Goal: Transaction & Acquisition: Purchase product/service

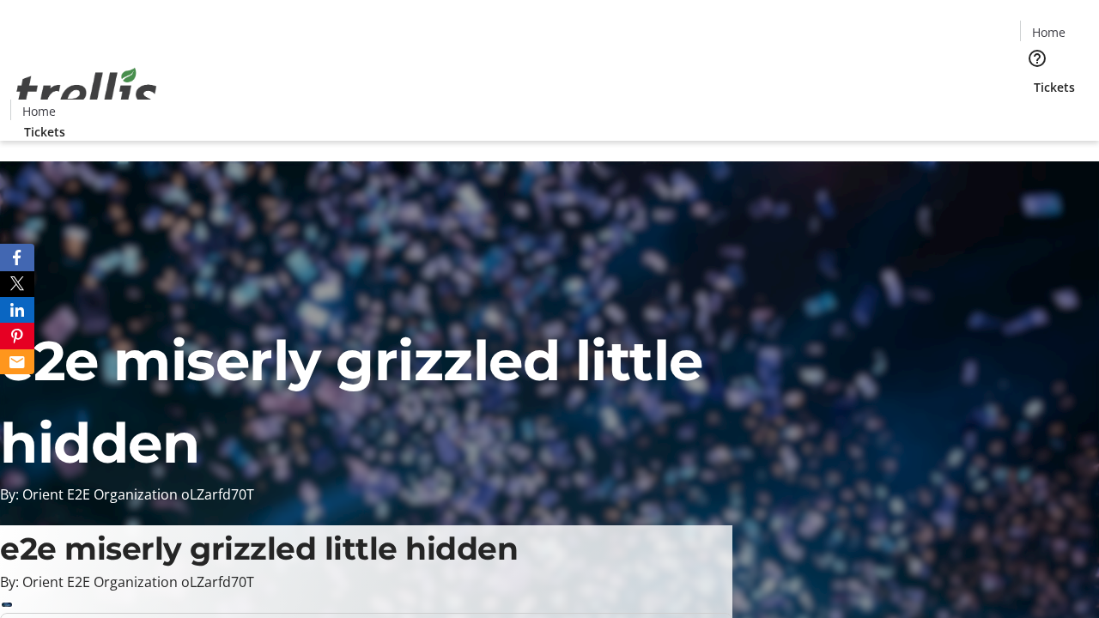
click at [1034, 78] on span "Tickets" at bounding box center [1054, 87] width 41 height 18
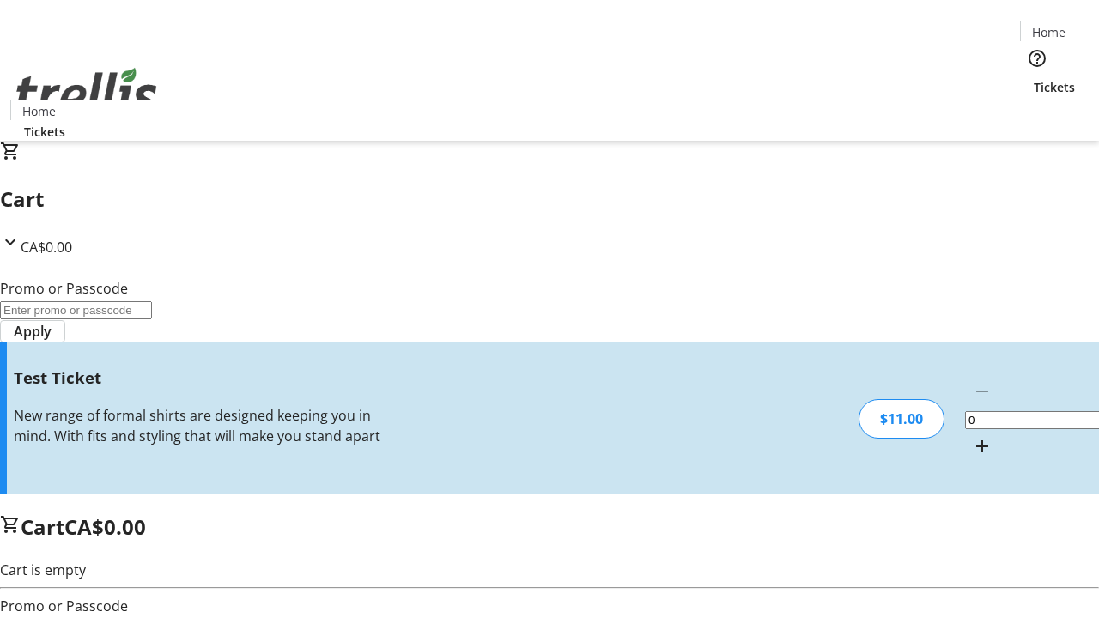
click at [972, 436] on mat-icon "Increment by one" at bounding box center [982, 446] width 21 height 21
type input "1"
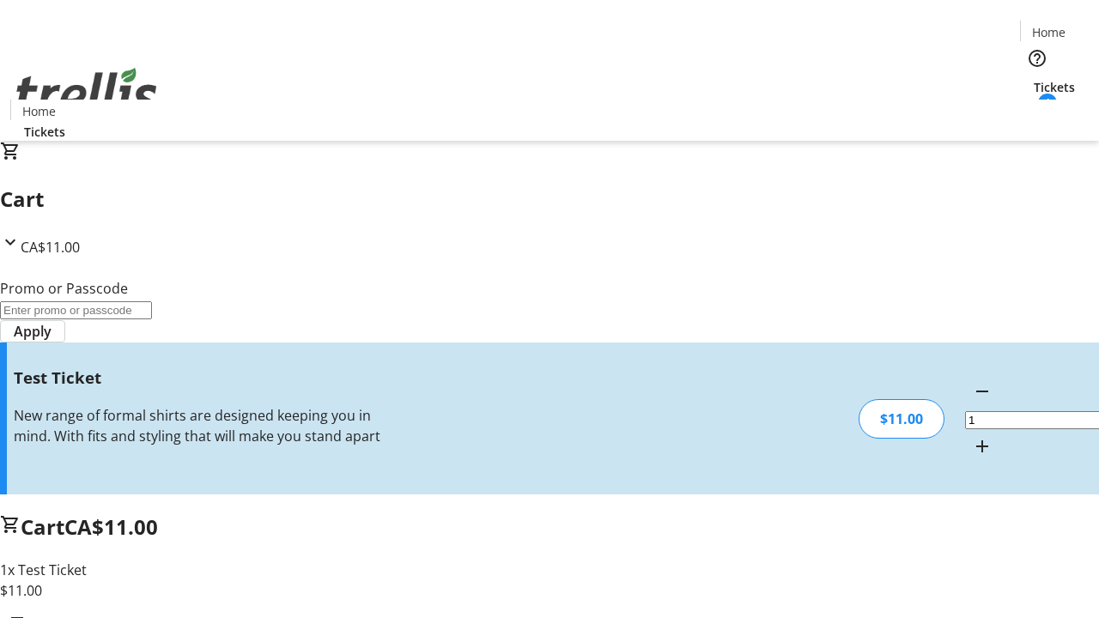
type input "UNLOCK"
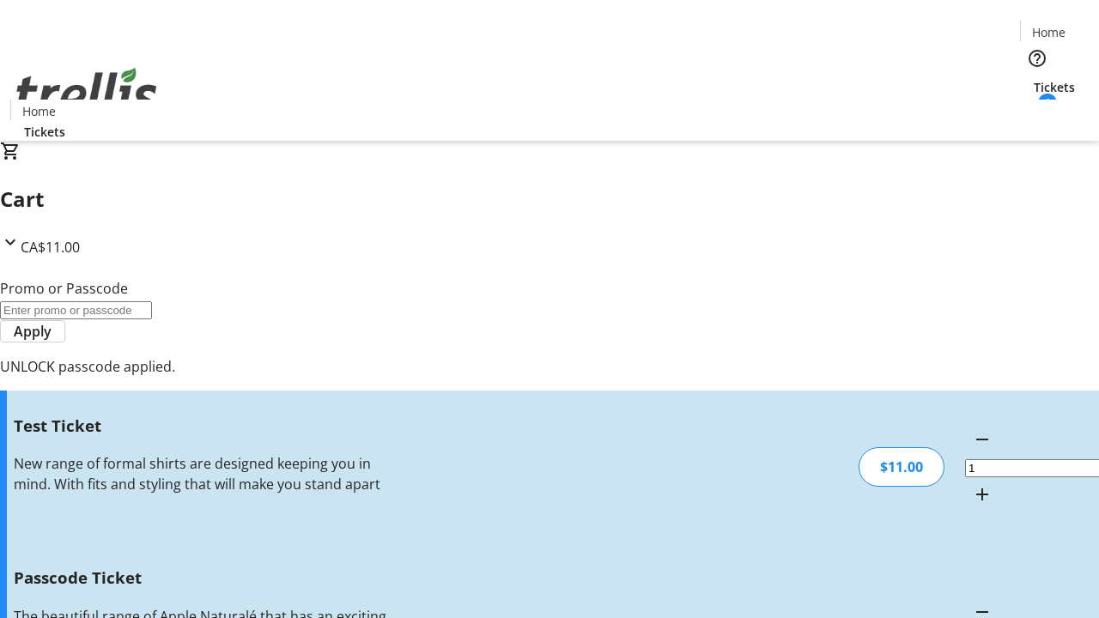
type input "5"
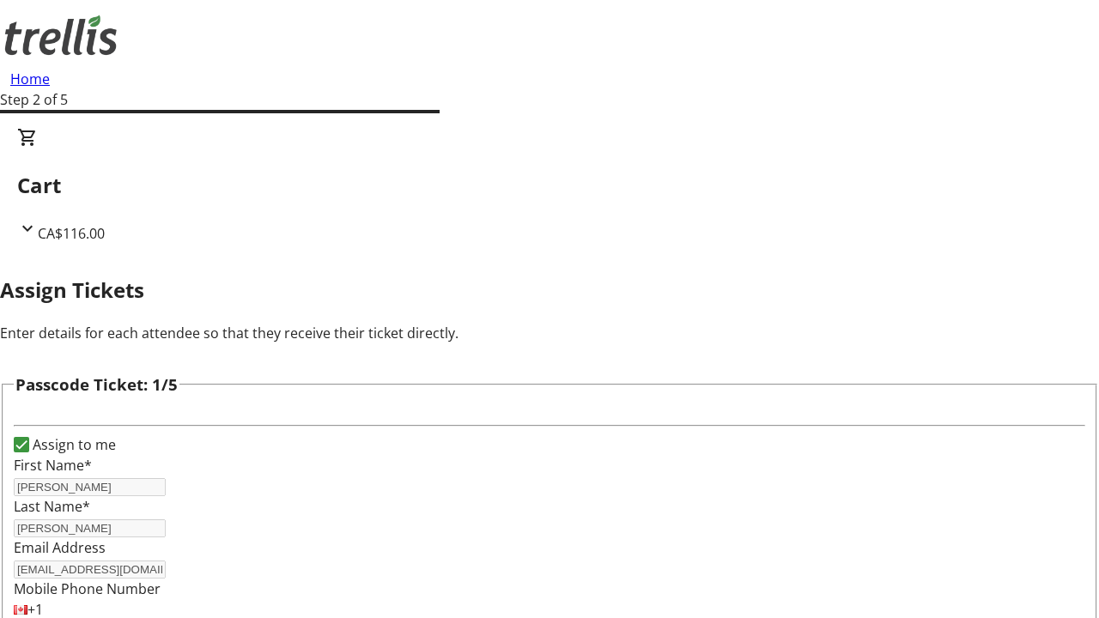
type input "[PERSON_NAME]"
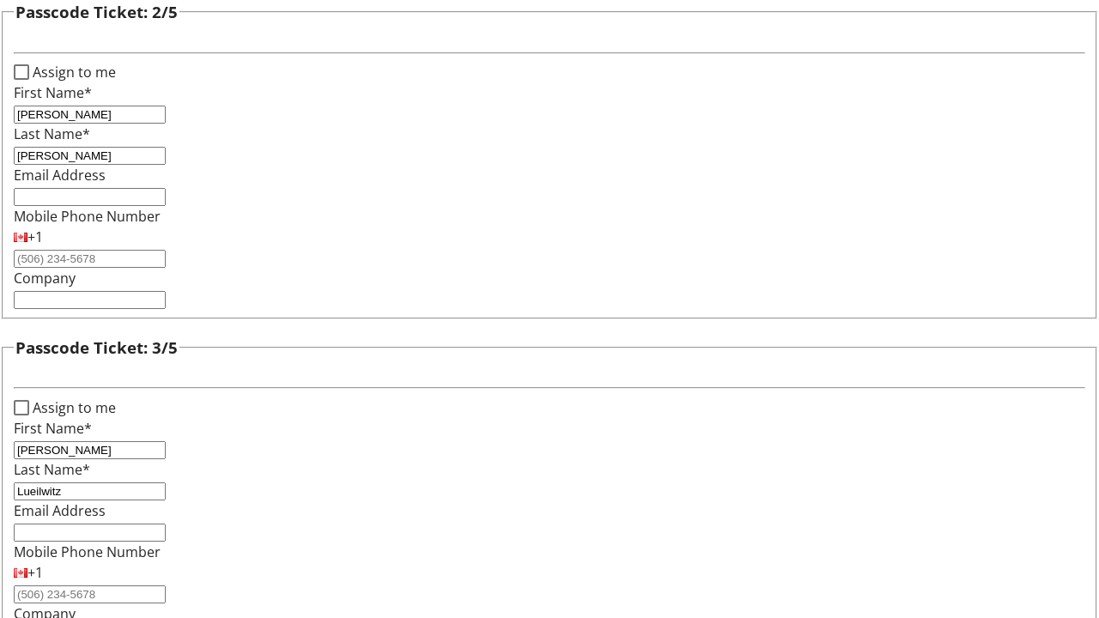
type input "Lueilwitz"
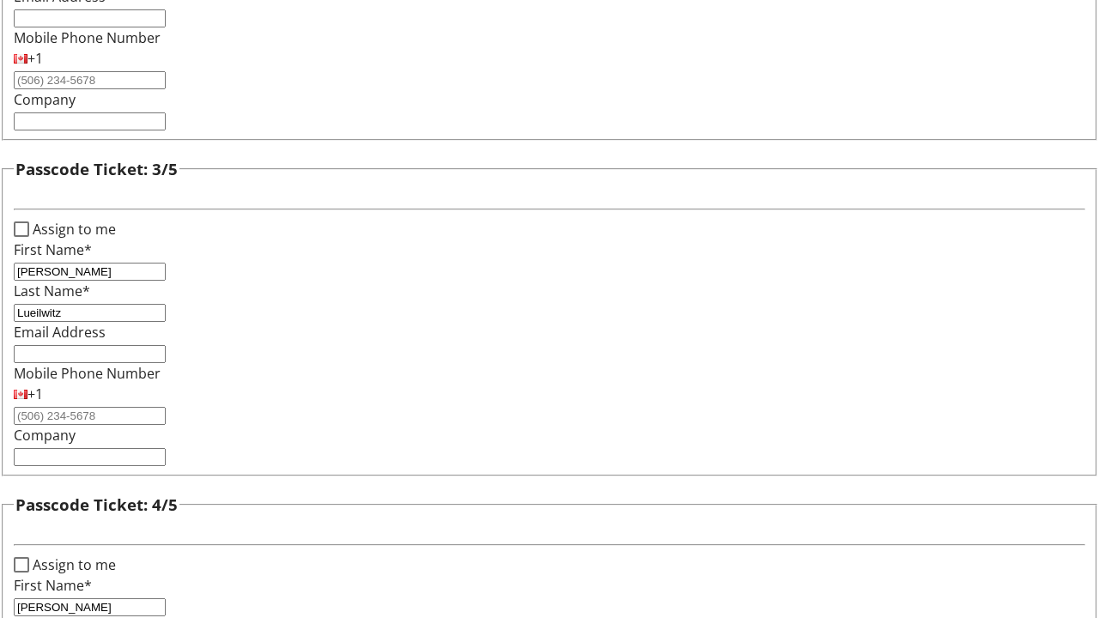
type input "[PERSON_NAME]"
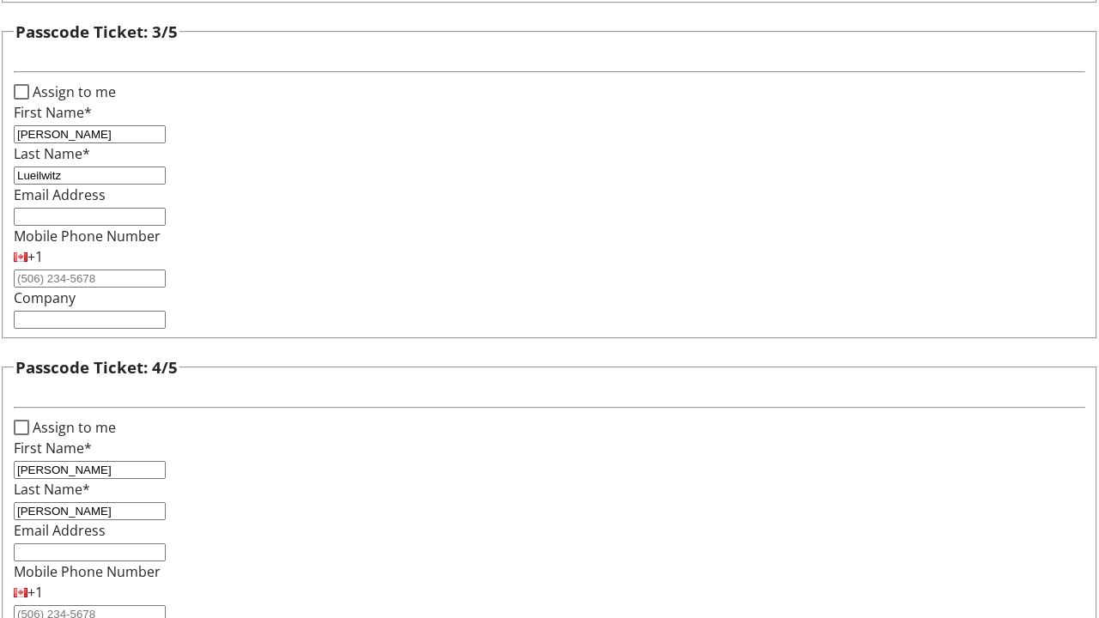
type input "[PERSON_NAME]"
checkbox input "true"
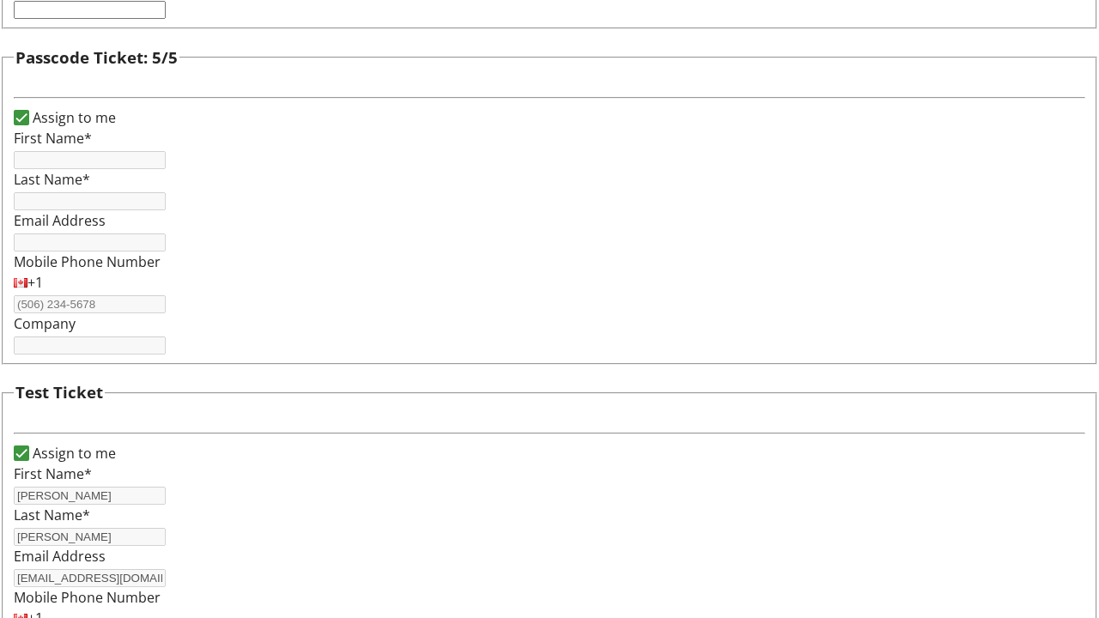
type input "[PERSON_NAME]"
type input "[EMAIL_ADDRESS][DOMAIN_NAME]"
